Goal: Obtain resource: Obtain resource

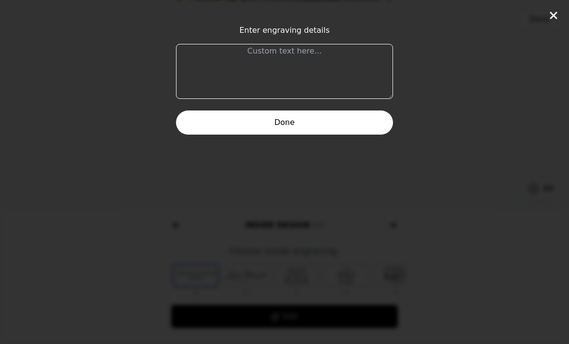
scroll to position [210, 0]
click at [542, 10] on div "Enter engraving details Done" at bounding box center [284, 172] width 569 height 344
click at [555, 13] on icon at bounding box center [552, 15] width 7 height 7
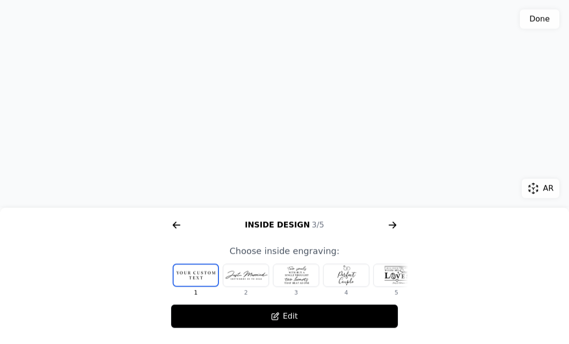
scroll to position [210, 0]
click at [243, 278] on div at bounding box center [245, 275] width 45 height 22
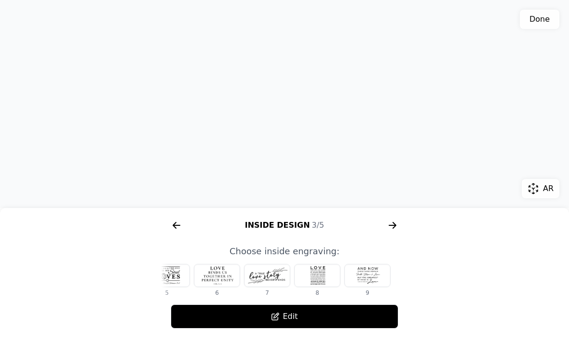
scroll to position [0, 229]
click at [311, 276] on div at bounding box center [316, 275] width 45 height 22
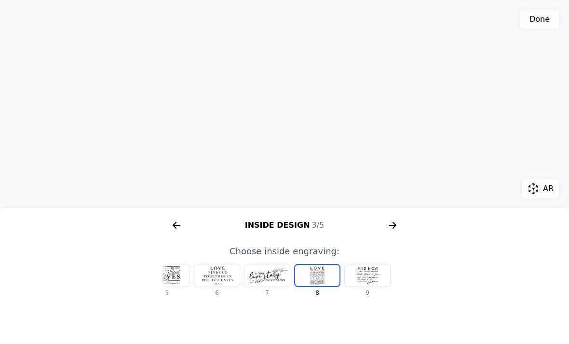
click at [17, 87] on div "3D model. Use mouse, touch or arrow keys to move." at bounding box center [284, 104] width 569 height 208
click at [177, 225] on icon "arrow right short" at bounding box center [176, 225] width 7 height 1
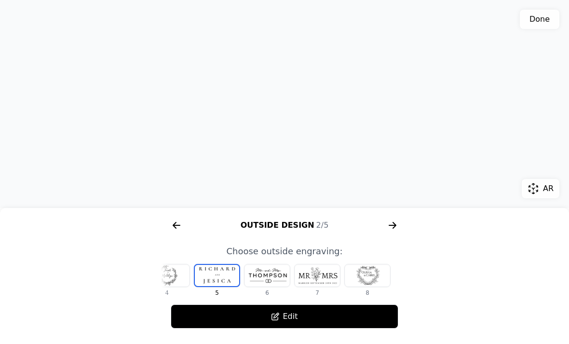
scroll to position [0, 179]
click at [362, 275] on div at bounding box center [367, 275] width 45 height 22
click at [212, 272] on div at bounding box center [216, 275] width 45 height 22
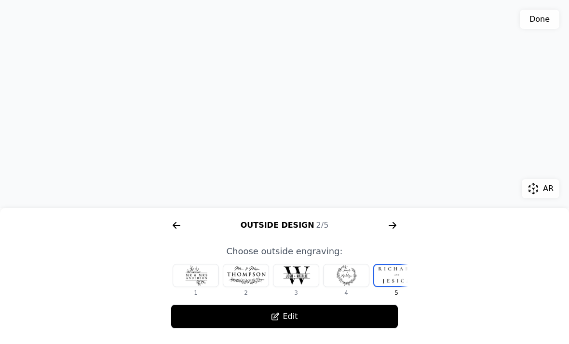
scroll to position [0, 0]
click at [290, 272] on div at bounding box center [295, 275] width 45 height 22
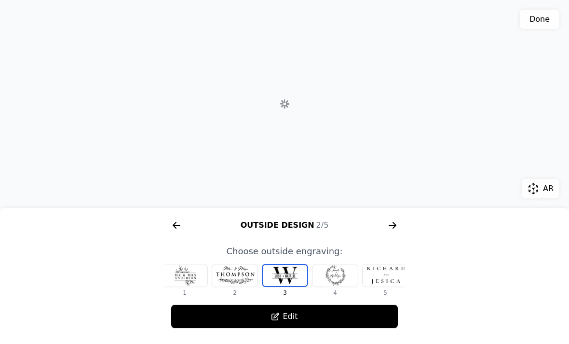
scroll to position [0, 12]
click at [334, 272] on div at bounding box center [334, 275] width 45 height 22
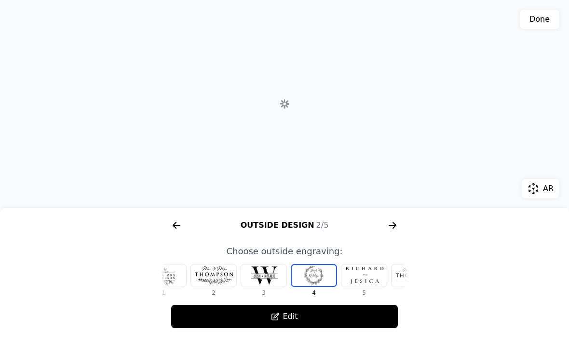
scroll to position [0, 62]
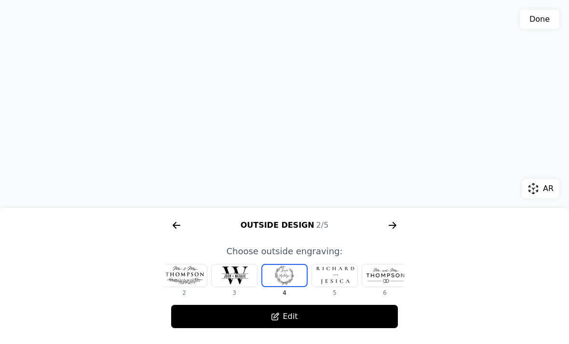
click at [334, 273] on div at bounding box center [334, 275] width 45 height 22
click at [173, 225] on icon "arrow right short" at bounding box center [174, 225] width 4 height 7
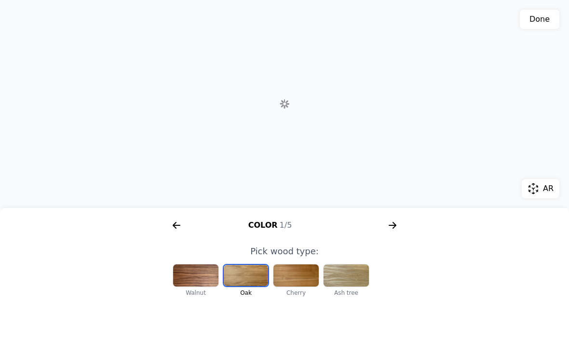
scroll to position [0, 123]
click at [194, 275] on div at bounding box center [195, 275] width 45 height 22
click at [239, 273] on div at bounding box center [245, 275] width 45 height 22
click at [292, 276] on div at bounding box center [295, 275] width 45 height 22
click at [346, 276] on div at bounding box center [345, 275] width 45 height 22
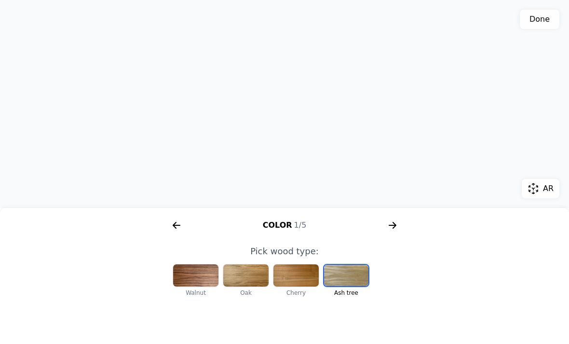
click at [300, 277] on div at bounding box center [295, 275] width 45 height 22
click at [393, 226] on icon "arrow right short" at bounding box center [392, 224] width 15 height 15
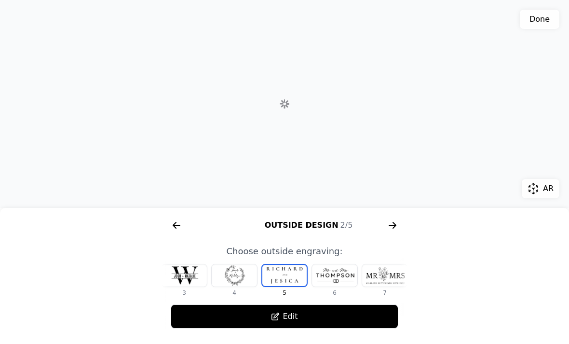
scroll to position [0, 370]
click at [395, 222] on icon "arrow right short" at bounding box center [392, 224] width 15 height 15
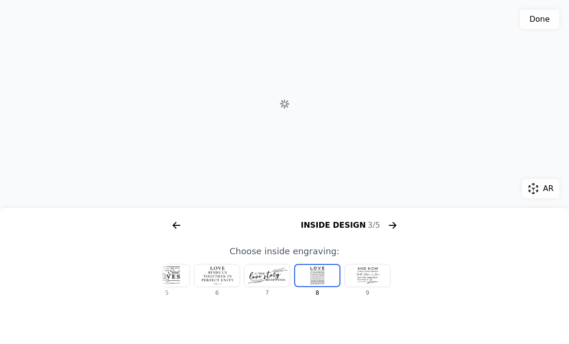
scroll to position [0, 617]
click at [394, 221] on icon "arrow right short" at bounding box center [392, 224] width 15 height 15
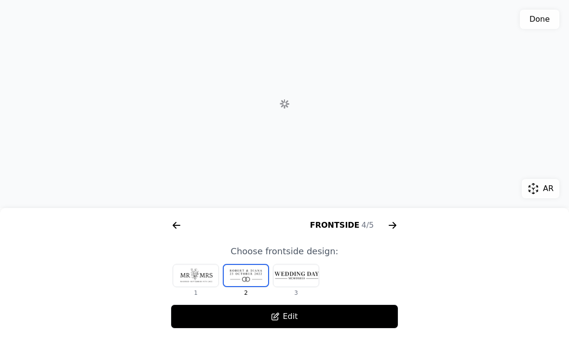
scroll to position [0, 863]
click at [290, 274] on div at bounding box center [295, 275] width 45 height 22
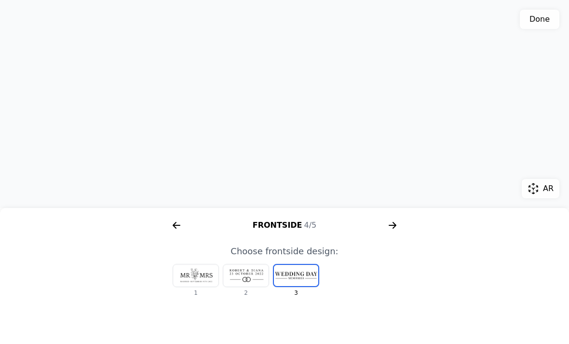
click at [193, 271] on div at bounding box center [195, 275] width 45 height 22
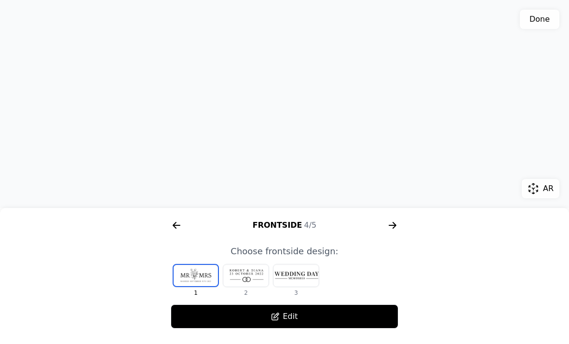
click at [296, 275] on div at bounding box center [295, 275] width 45 height 22
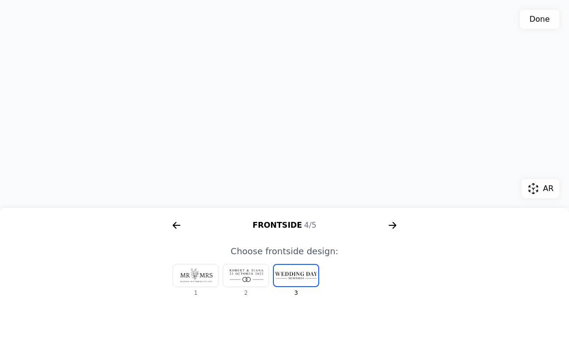
click at [388, 224] on icon "arrow right short" at bounding box center [392, 224] width 15 height 15
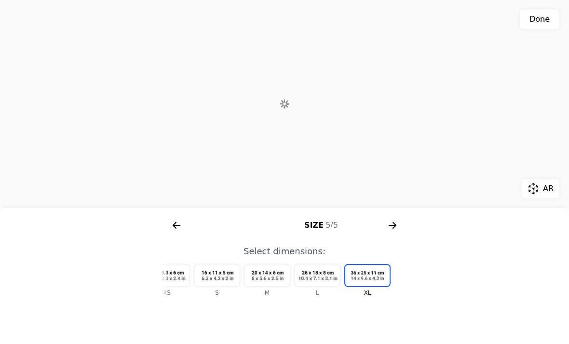
scroll to position [0, 1110]
click at [174, 219] on icon "arrow right short" at bounding box center [176, 224] width 15 height 15
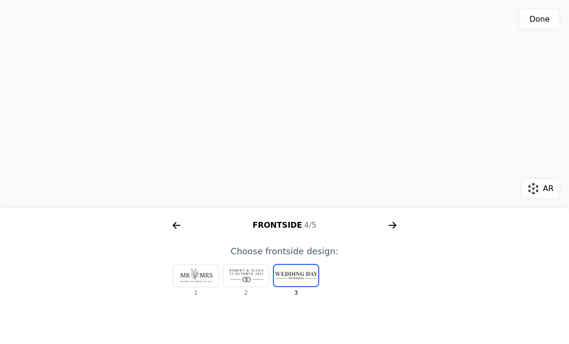
click at [179, 227] on icon "arrow right short" at bounding box center [176, 224] width 15 height 15
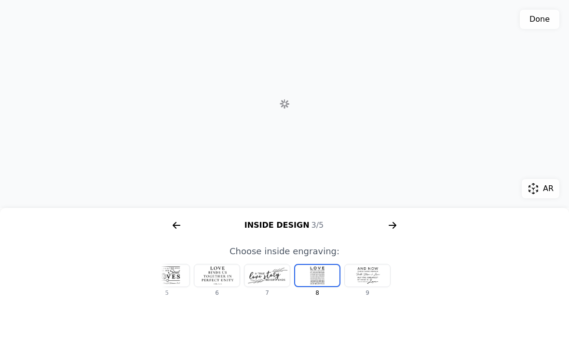
scroll to position [0, 617]
click at [174, 225] on icon "arrow right short" at bounding box center [176, 225] width 7 height 1
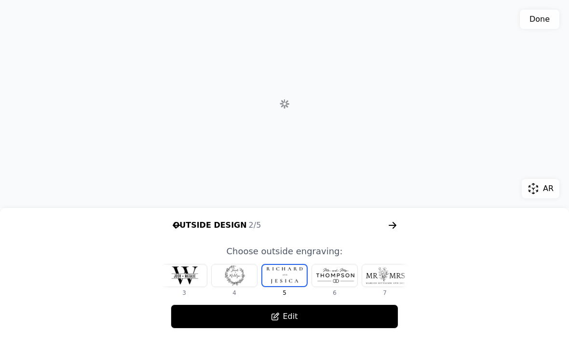
scroll to position [0, 370]
click at [173, 224] on icon "arrow right short" at bounding box center [176, 224] width 15 height 15
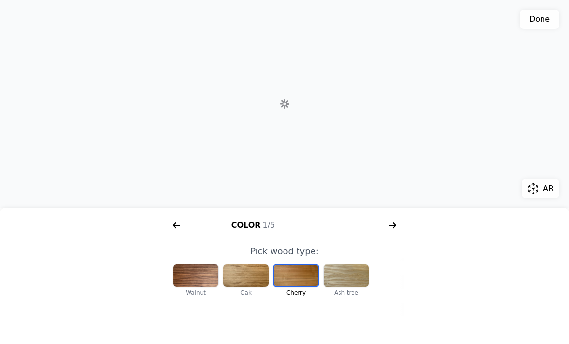
scroll to position [0, 123]
click at [391, 230] on icon "arrow right short" at bounding box center [392, 224] width 15 height 15
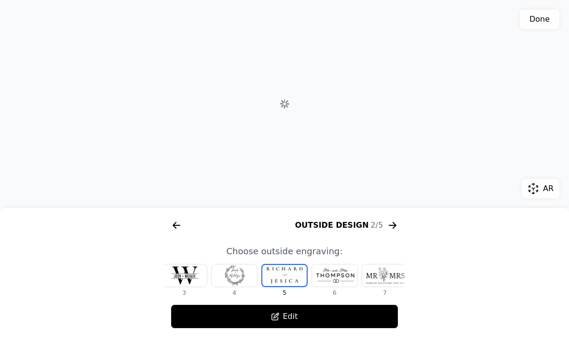
scroll to position [0, 370]
click at [396, 223] on icon "arrow right short" at bounding box center [392, 224] width 15 height 15
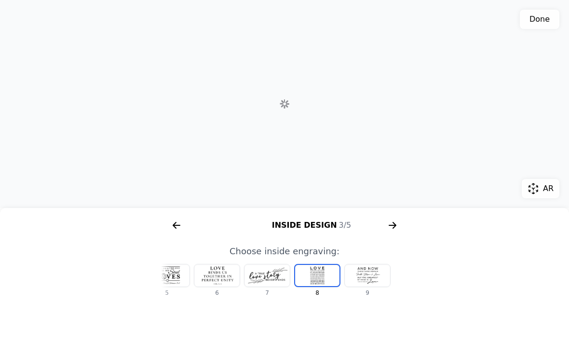
scroll to position [0, 617]
click at [388, 225] on icon "arrow right short" at bounding box center [392, 224] width 15 height 15
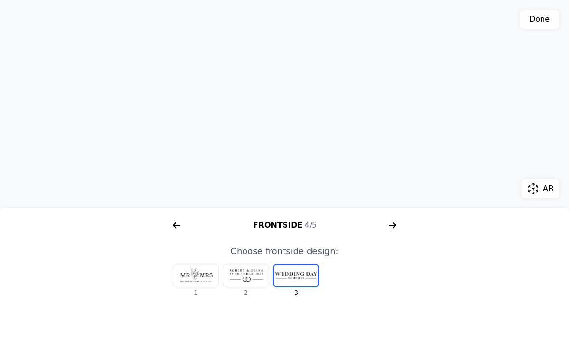
scroll to position [0, 863]
click at [238, 273] on div at bounding box center [245, 275] width 45 height 22
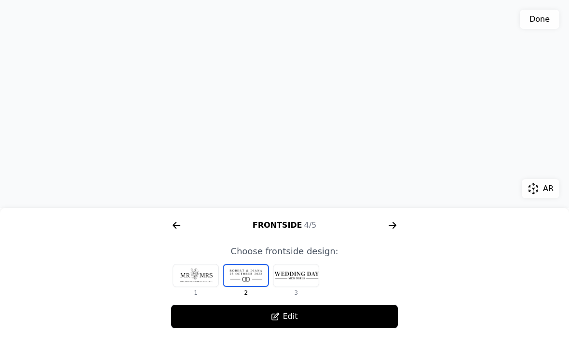
click at [191, 274] on div at bounding box center [195, 275] width 45 height 22
click at [239, 272] on div at bounding box center [245, 275] width 45 height 22
click at [175, 223] on icon "arrow right short" at bounding box center [174, 225] width 4 height 7
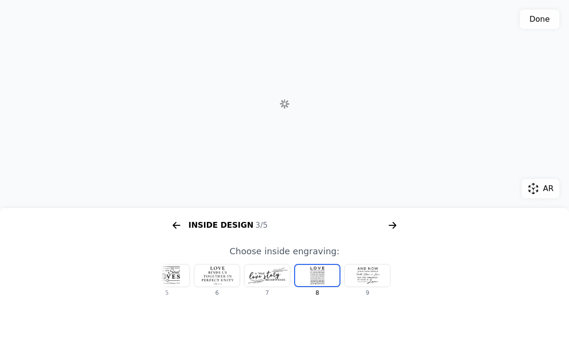
scroll to position [0, 617]
click at [166, 219] on div "Inside Design 3/5" at bounding box center [284, 224] width 247 height 15
click at [176, 222] on icon "arrow right short" at bounding box center [174, 225] width 4 height 7
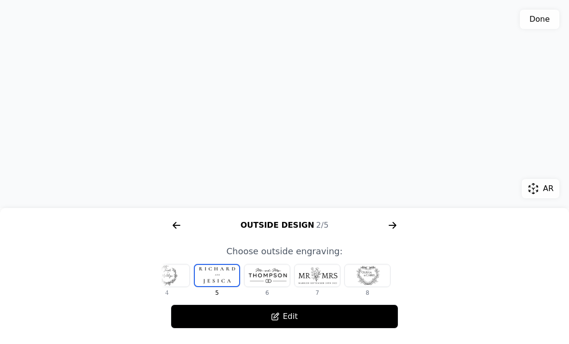
scroll to position [0, 179]
click at [531, 198] on button "AR" at bounding box center [540, 188] width 38 height 19
click at [318, 279] on div at bounding box center [316, 275] width 45 height 22
click at [263, 316] on button "Edit" at bounding box center [284, 316] width 227 height 24
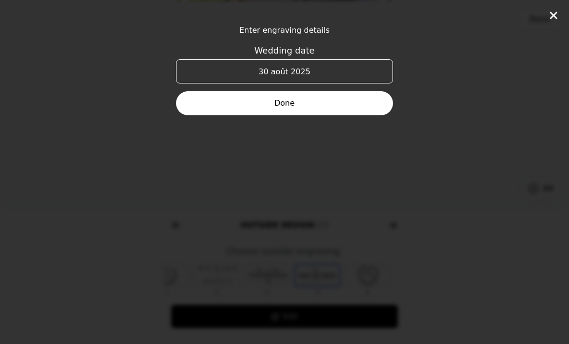
click at [549, 20] on icon at bounding box center [553, 16] width 12 height 12
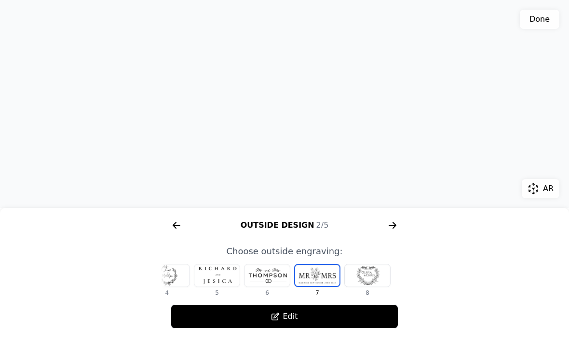
click at [210, 274] on div at bounding box center [216, 275] width 45 height 22
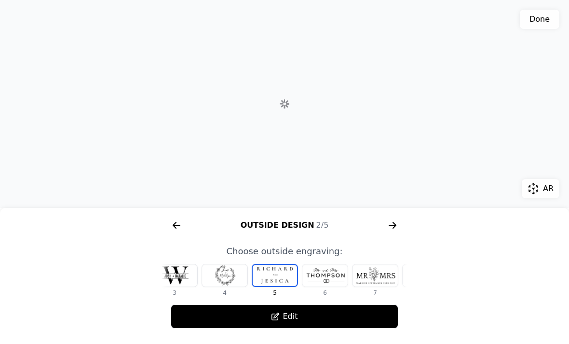
scroll to position [0, 112]
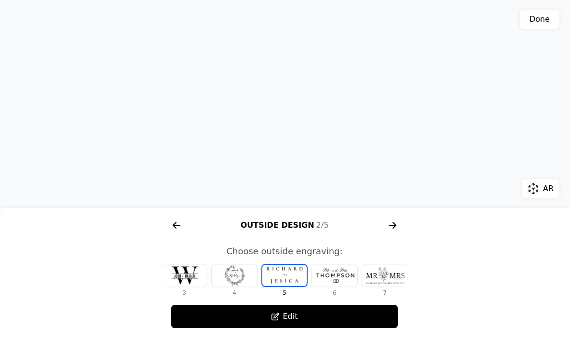
click at [252, 156] on div "3D model. Use mouse, touch or arrow keys to move." at bounding box center [284, 104] width 569 height 208
click at [392, 227] on icon "arrow right short" at bounding box center [392, 224] width 15 height 15
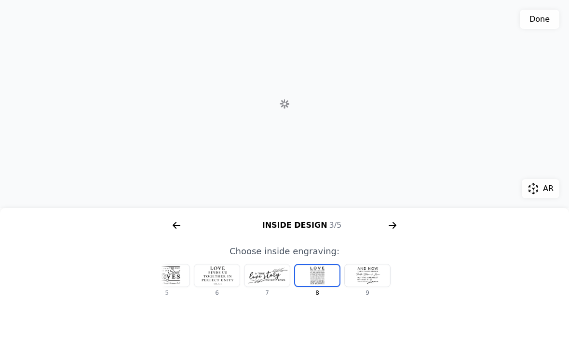
scroll to position [0, 617]
click at [392, 226] on icon "arrow right short" at bounding box center [392, 224] width 15 height 15
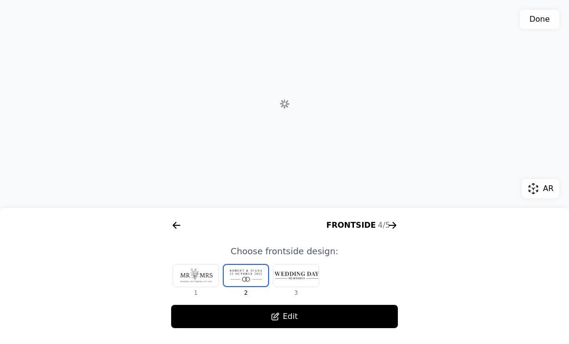
scroll to position [0, 863]
click at [299, 272] on div at bounding box center [295, 275] width 45 height 22
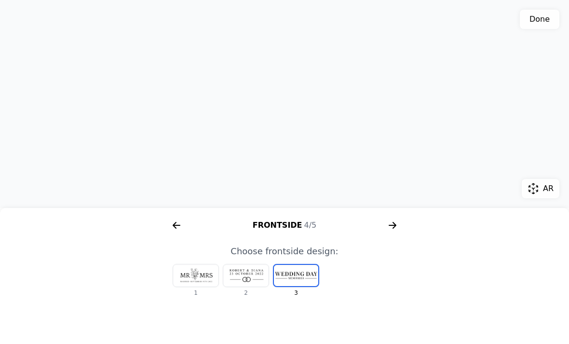
click at [175, 224] on icon "arrow right short" at bounding box center [174, 225] width 4 height 7
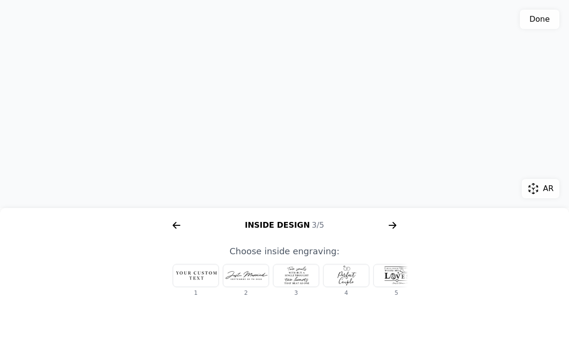
scroll to position [0, 0]
click at [73, 163] on div "3D model. Use mouse, touch or arrow keys to move." at bounding box center [284, 104] width 569 height 208
click at [236, 274] on div at bounding box center [245, 275] width 45 height 22
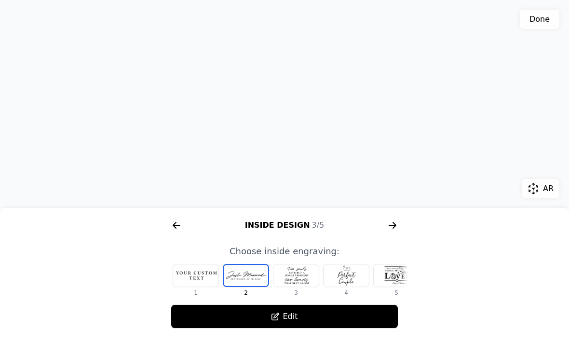
click at [175, 223] on icon "arrow right short" at bounding box center [174, 225] width 4 height 7
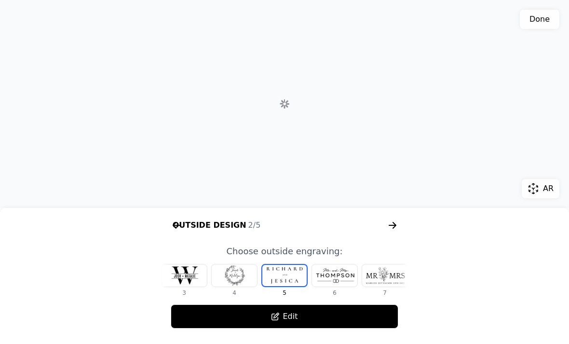
scroll to position [0, 370]
click at [389, 223] on icon "arrow right short" at bounding box center [392, 224] width 15 height 15
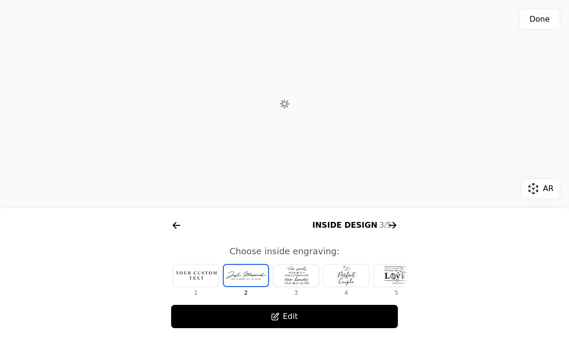
scroll to position [0, 617]
click at [393, 229] on icon "arrow right short" at bounding box center [392, 224] width 15 height 15
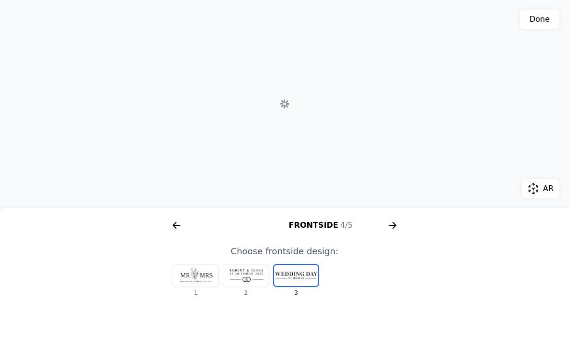
scroll to position [0, 863]
click at [393, 217] on icon "arrow right short" at bounding box center [392, 224] width 15 height 15
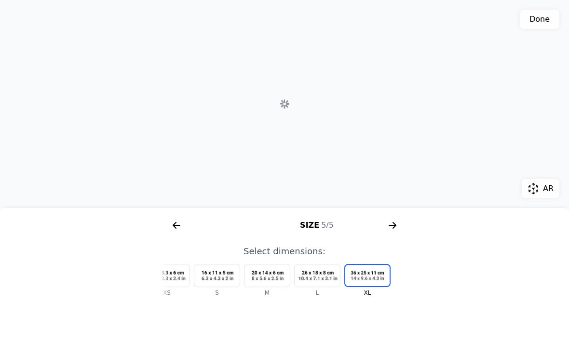
scroll to position [0, 1110]
click at [390, 229] on icon "arrow right short" at bounding box center [392, 224] width 15 height 15
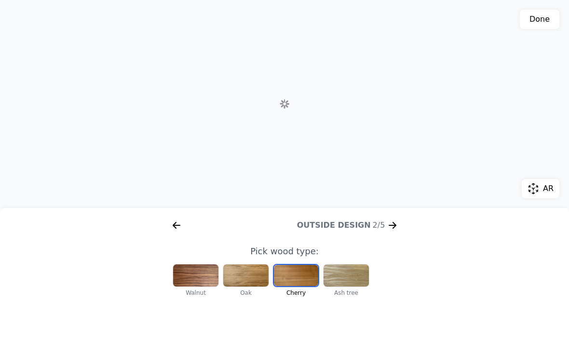
scroll to position [0, 123]
click at [532, 19] on button "Done" at bounding box center [539, 19] width 40 height 19
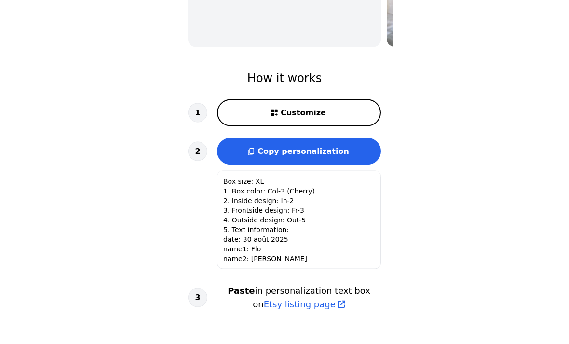
scroll to position [308, 0]
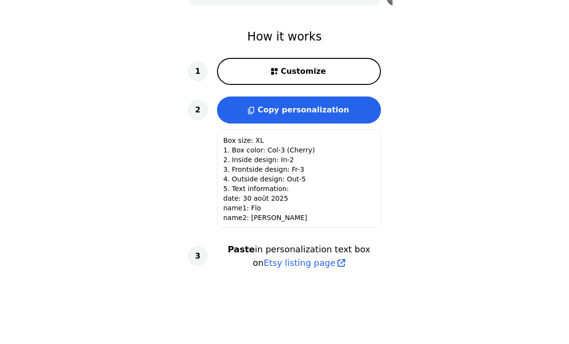
click at [264, 111] on button "Copy personalization" at bounding box center [299, 109] width 164 height 27
click at [297, 261] on span "Etsy listing page" at bounding box center [300, 262] width 72 height 13
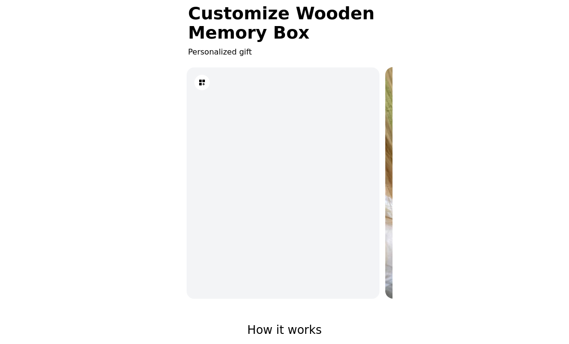
scroll to position [0, 0]
click at [257, 202] on div "3D model" at bounding box center [284, 183] width 193 height 233
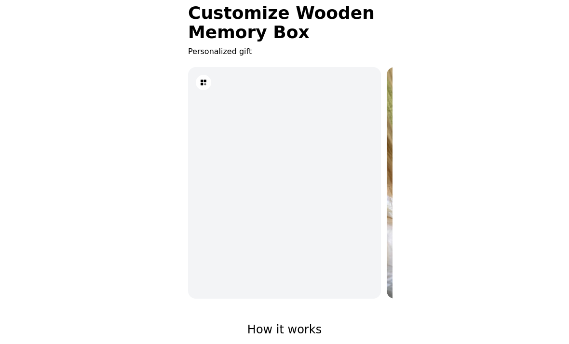
click at [199, 79] on button at bounding box center [203, 82] width 15 height 15
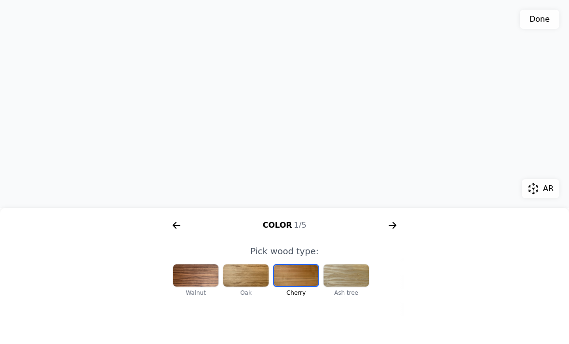
click at [539, 18] on button "Done" at bounding box center [539, 19] width 40 height 19
type textarea "Box size: XL 1. Box color: Col-3 (Cherry) 2. Inside design: In-2 3. Frontside d…"
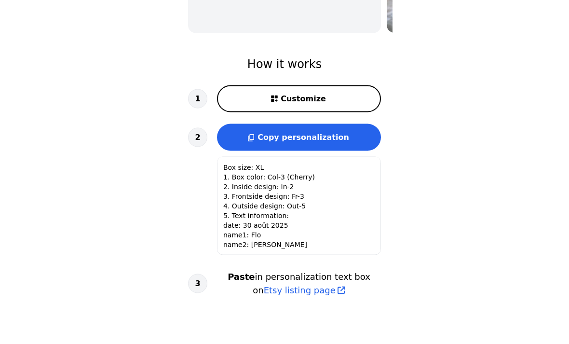
scroll to position [340, 0]
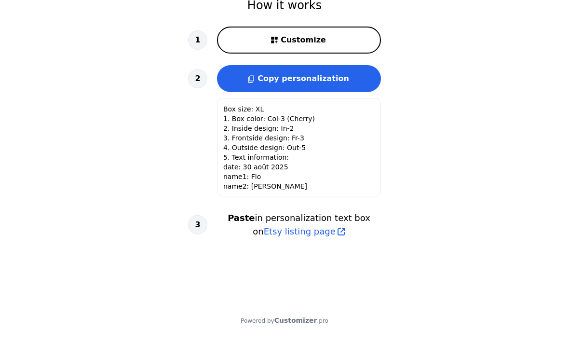
click at [254, 77] on icon at bounding box center [251, 78] width 6 height 7
click at [285, 231] on span "Etsy listing page" at bounding box center [300, 231] width 72 height 13
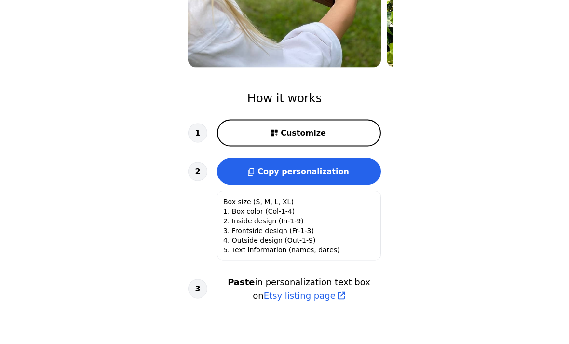
scroll to position [247, 0]
click at [264, 172] on button "Copy personalization" at bounding box center [299, 171] width 164 height 27
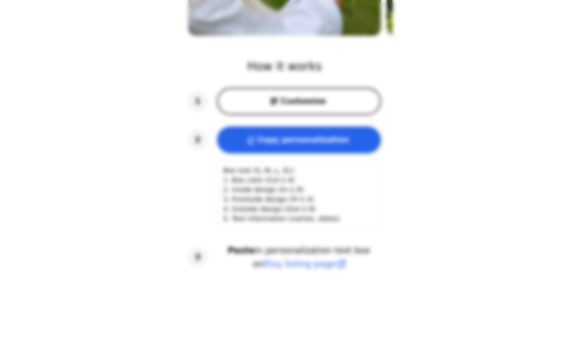
scroll to position [0, 123]
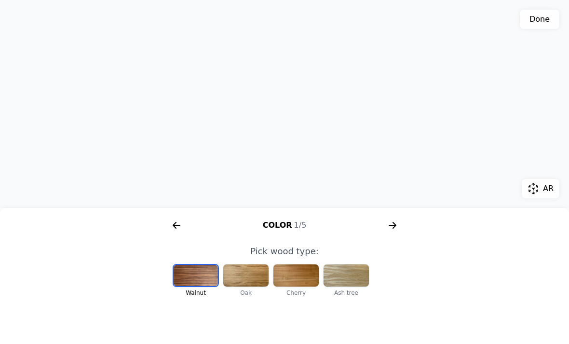
click at [304, 279] on div at bounding box center [295, 275] width 45 height 22
click at [390, 223] on icon "arrow right short" at bounding box center [392, 224] width 15 height 15
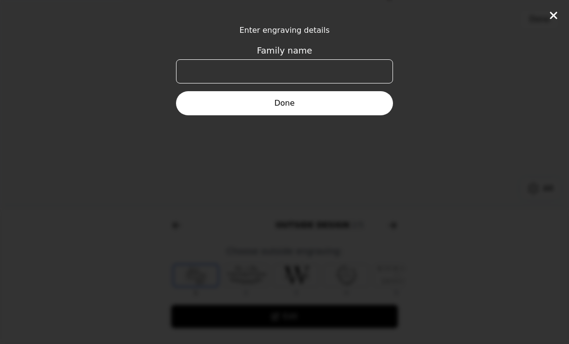
scroll to position [0, 370]
click at [248, 65] on input "Family name" at bounding box center [284, 71] width 217 height 24
click at [123, 137] on div "Enter engraving details Family name Done" at bounding box center [284, 172] width 569 height 344
click at [554, 19] on icon at bounding box center [553, 16] width 12 height 12
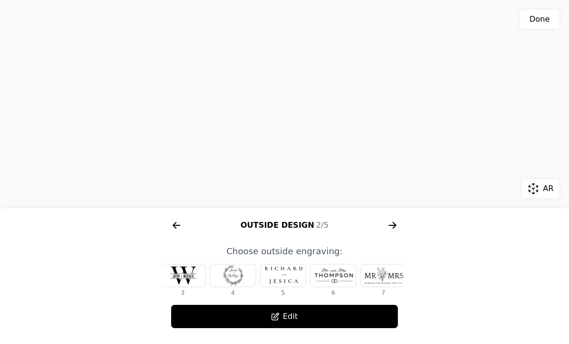
click at [277, 270] on div at bounding box center [282, 275] width 45 height 22
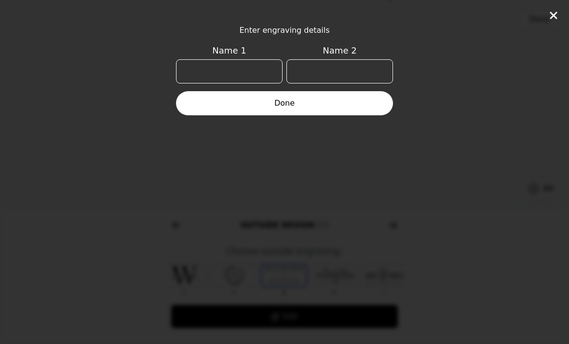
scroll to position [0, 112]
click at [213, 70] on input "Name 1" at bounding box center [229, 71] width 106 height 24
type input "Flo"
click at [321, 70] on input "Name 2" at bounding box center [339, 71] width 106 height 24
type input "Ben"
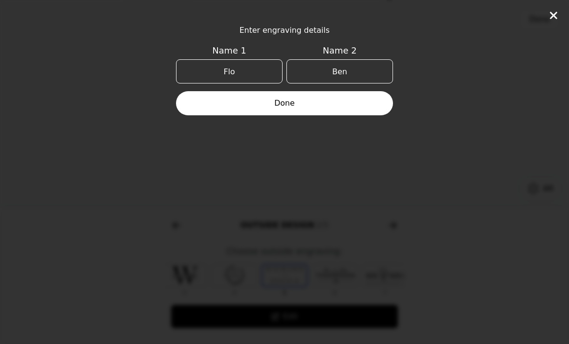
click at [279, 109] on button "Done" at bounding box center [284, 103] width 217 height 24
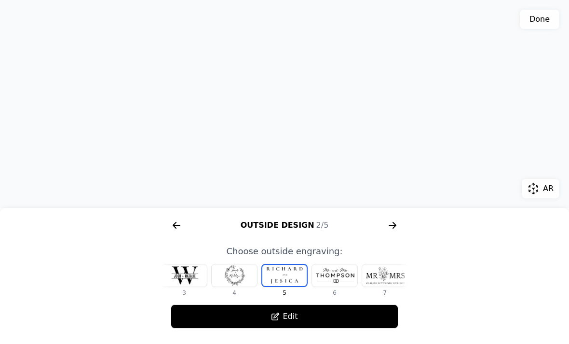
click at [389, 225] on icon "arrow right short" at bounding box center [391, 225] width 7 height 1
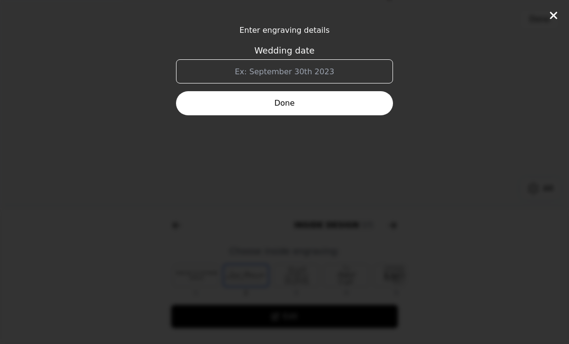
scroll to position [0, 617]
click at [265, 71] on input "Wedding date" at bounding box center [284, 71] width 217 height 24
type input "30 août 2025"
click at [270, 104] on button "Done" at bounding box center [284, 103] width 217 height 24
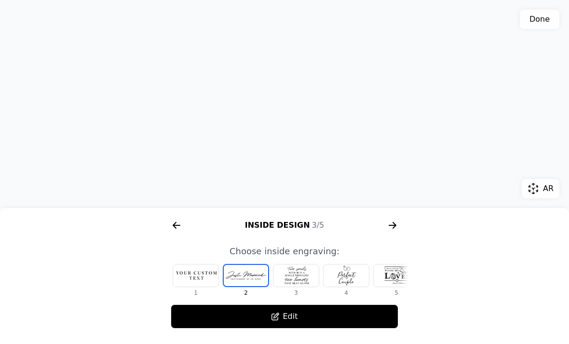
click at [392, 225] on icon "arrow right short" at bounding box center [391, 225] width 7 height 1
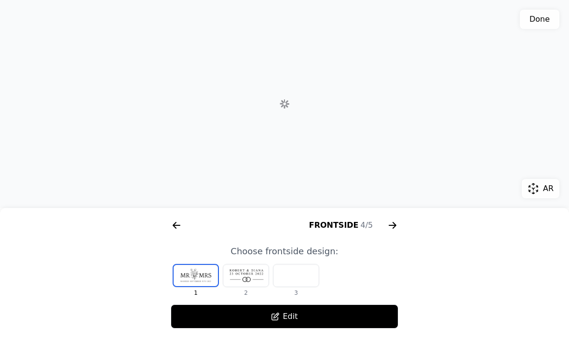
scroll to position [0, 863]
click at [298, 280] on div at bounding box center [295, 275] width 45 height 22
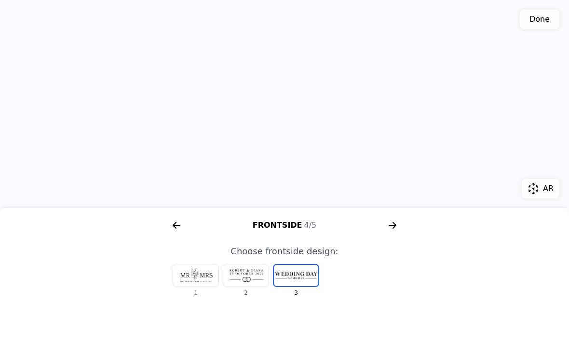
click at [395, 230] on icon "arrow right short" at bounding box center [392, 224] width 15 height 15
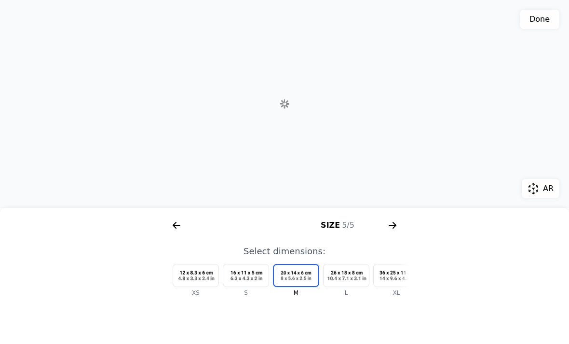
scroll to position [0, 1110]
click at [396, 277] on div at bounding box center [395, 275] width 45 height 22
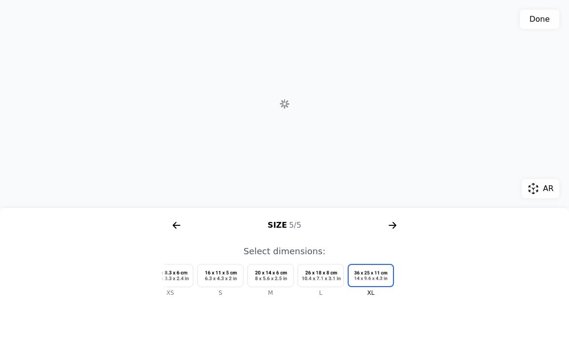
scroll to position [0, 29]
click at [534, 22] on button "Done" at bounding box center [539, 19] width 40 height 19
type textarea "Box size: XL 1. Box color: Col-3 (Cherry) 2. Inside design: In-2 3. Frontside d…"
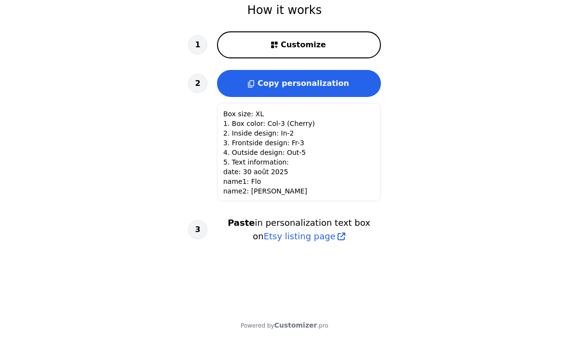
scroll to position [340, 0]
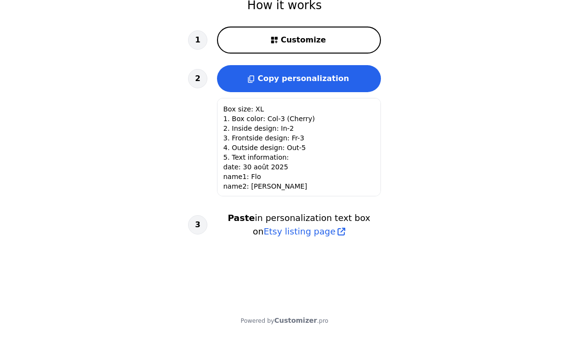
click at [268, 234] on span "Etsy listing page" at bounding box center [300, 231] width 72 height 13
click at [276, 85] on button "Copy personalization" at bounding box center [299, 78] width 164 height 27
click at [275, 229] on span "Etsy listing page" at bounding box center [300, 231] width 72 height 13
click at [272, 80] on span "Copy personalization" at bounding box center [303, 78] width 92 height 9
